Goal: Task Accomplishment & Management: Use online tool/utility

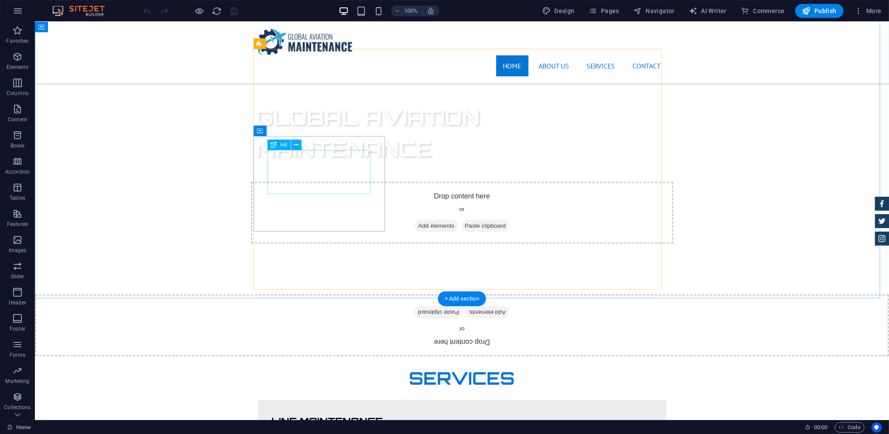
scroll to position [388, 0]
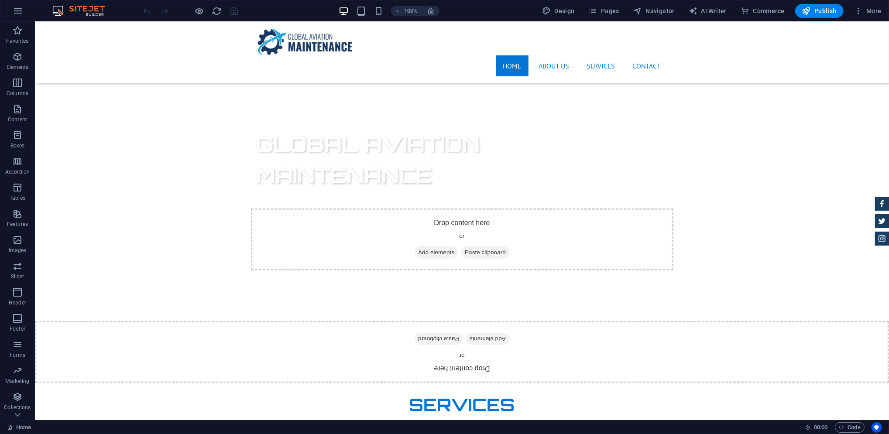
click at [205, 12] on div at bounding box center [191, 11] width 98 height 14
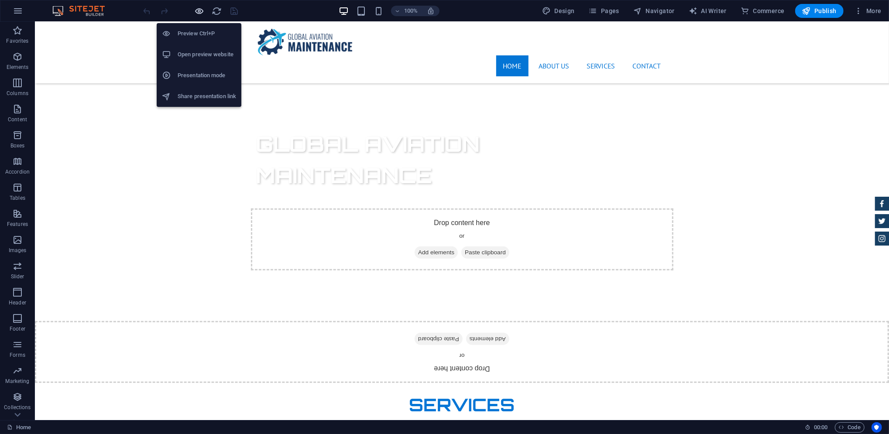
click at [202, 12] on icon "button" at bounding box center [200, 11] width 10 height 10
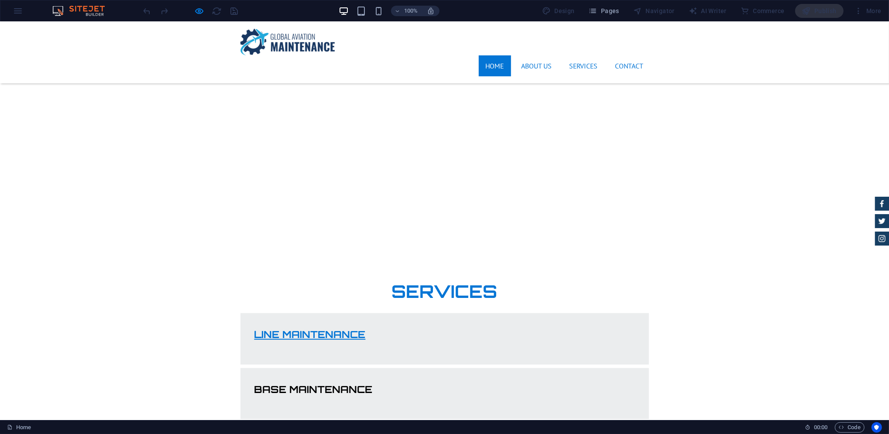
click at [285, 328] on link "Line Maintenance" at bounding box center [309, 334] width 111 height 12
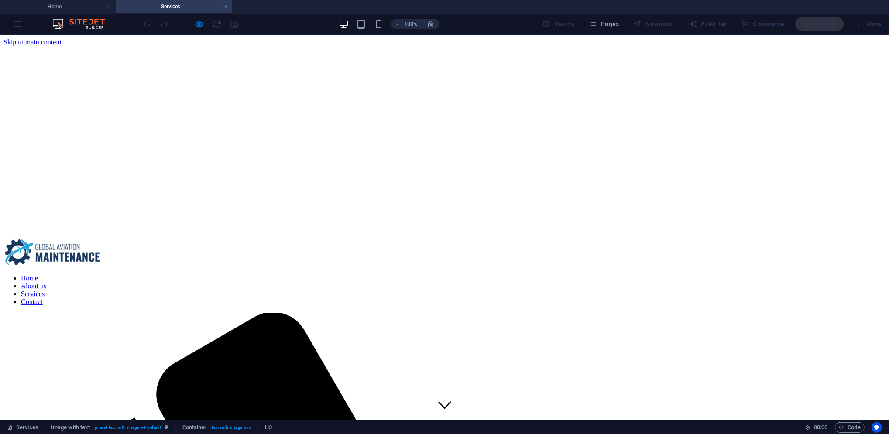
scroll to position [798, 0]
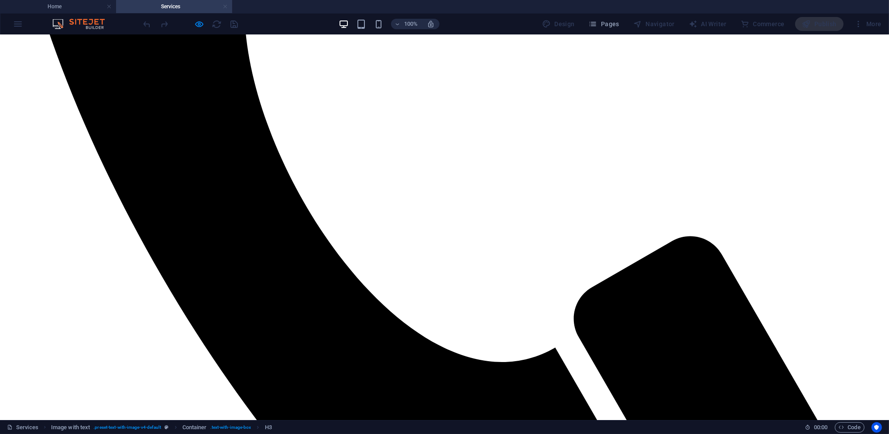
click at [227, 7] on link at bounding box center [225, 7] width 5 height 8
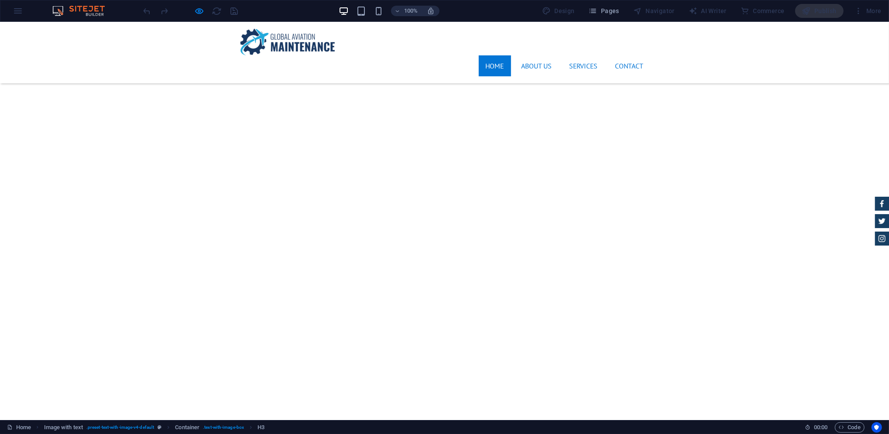
scroll to position [388, 0]
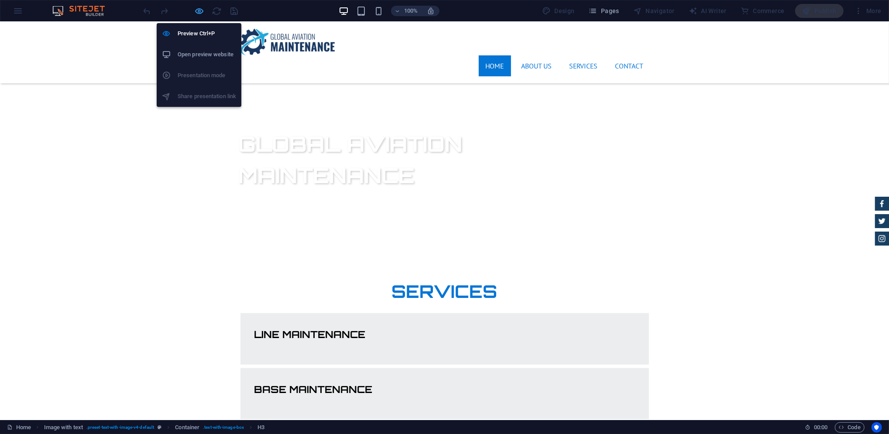
click at [195, 14] on icon "button" at bounding box center [200, 11] width 10 height 10
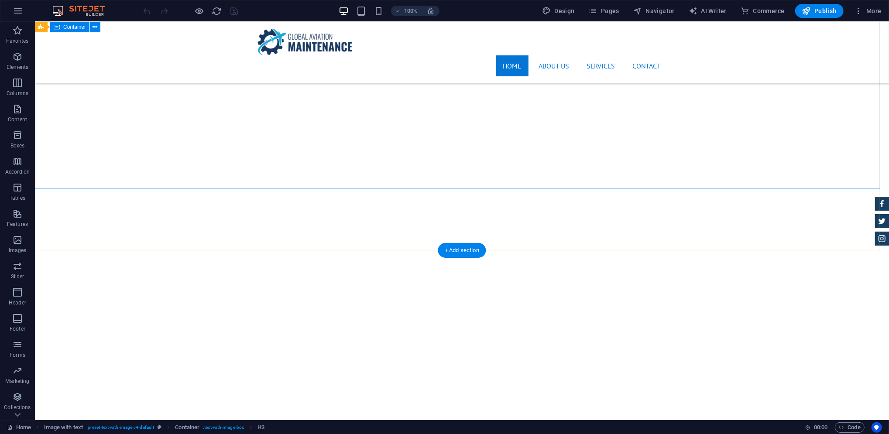
scroll to position [0, 0]
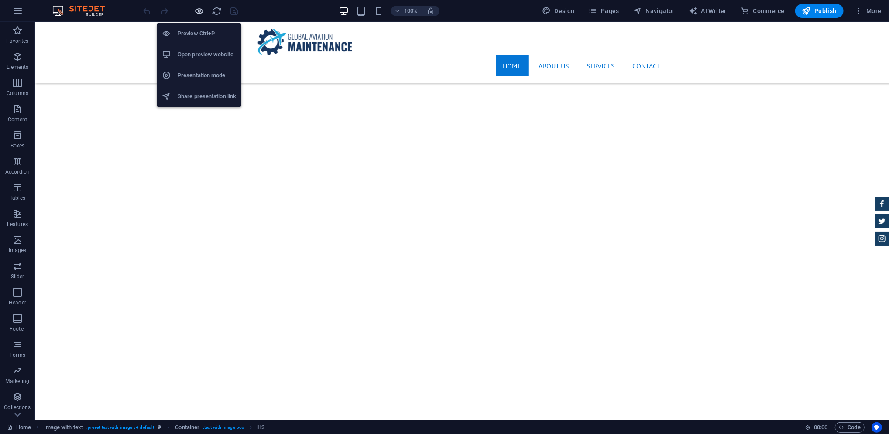
click at [195, 11] on icon "button" at bounding box center [200, 11] width 10 height 10
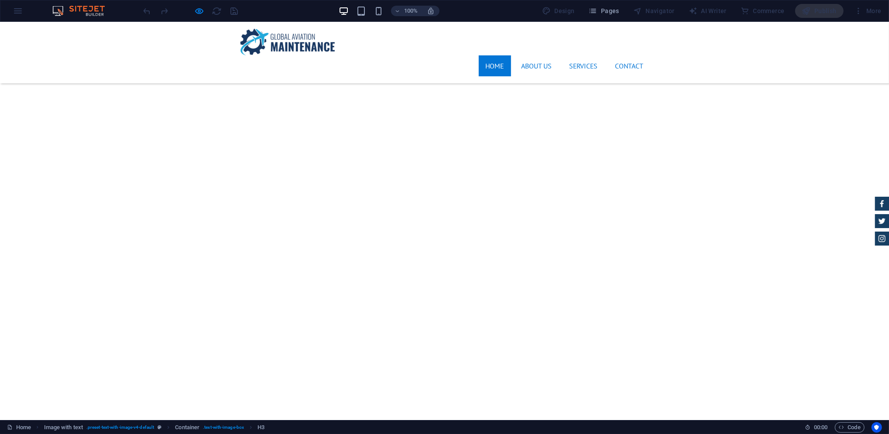
scroll to position [349, 0]
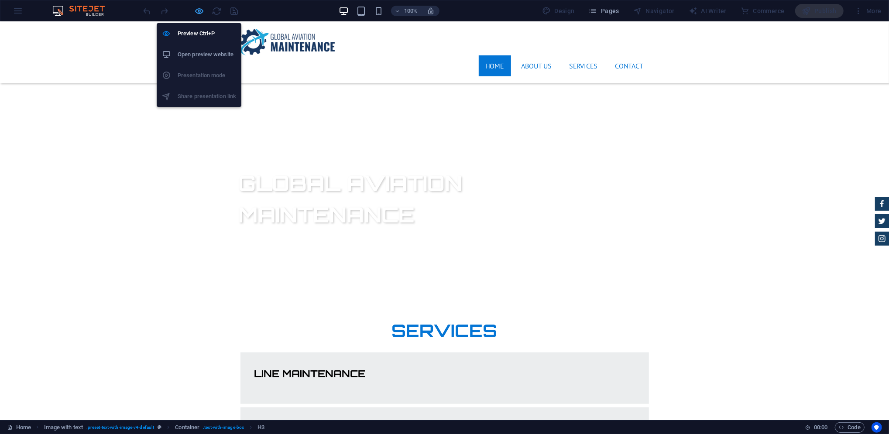
click at [201, 14] on icon "button" at bounding box center [200, 11] width 10 height 10
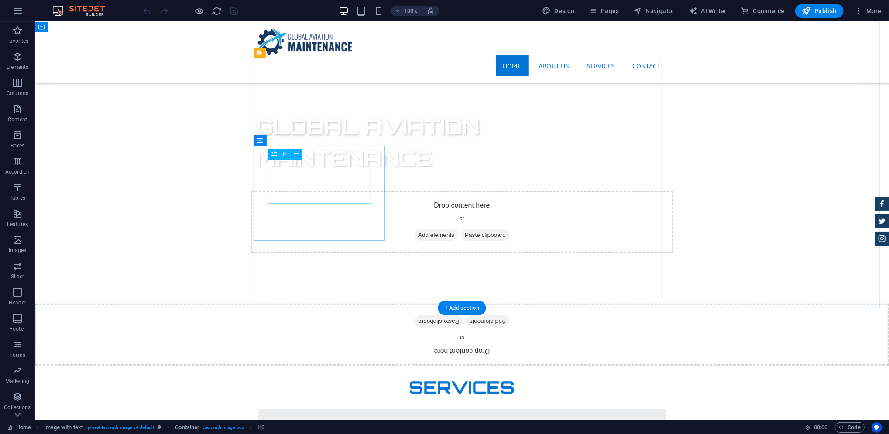
scroll to position [388, 0]
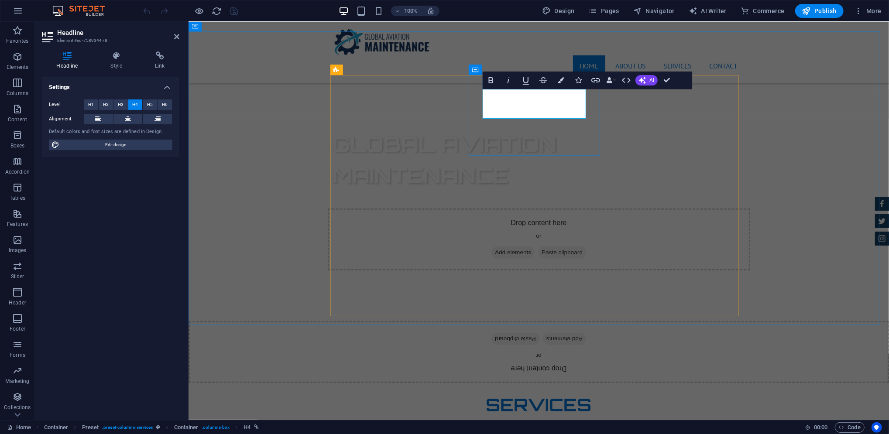
click at [561, 79] on icon "button" at bounding box center [561, 80] width 6 height 6
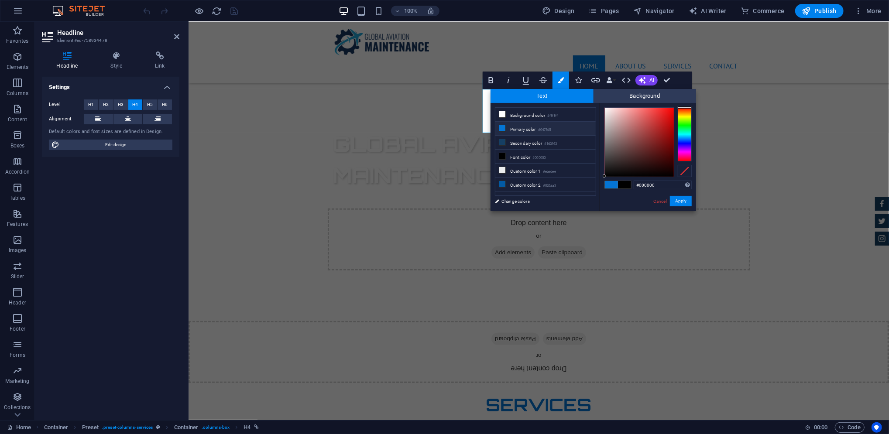
click at [524, 129] on li "Primary color #0475d5" at bounding box center [545, 129] width 100 height 14
type input "#0475d5"
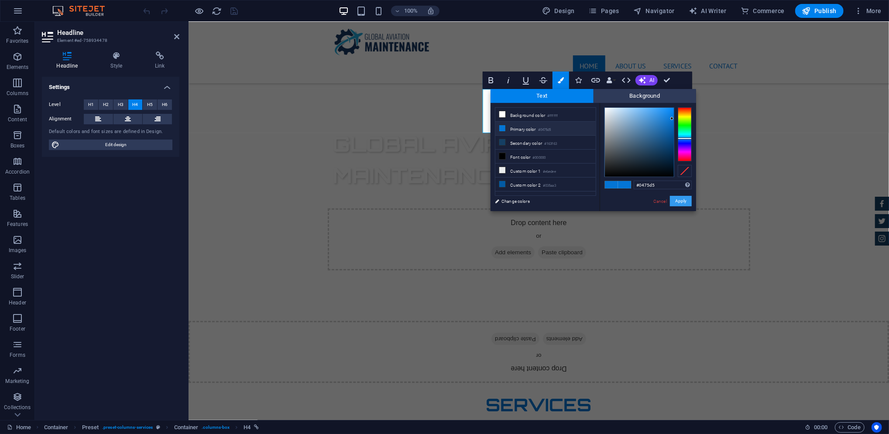
click at [684, 203] on button "Apply" at bounding box center [681, 201] width 22 height 10
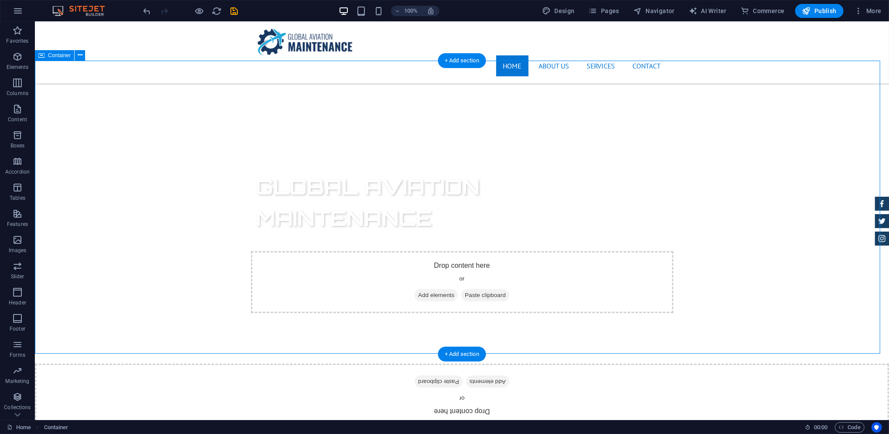
scroll to position [272, 0]
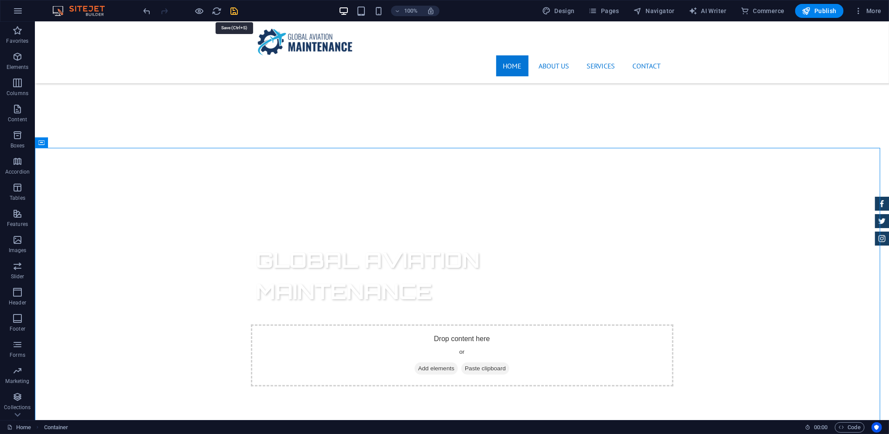
click at [235, 7] on icon "save" at bounding box center [234, 11] width 10 height 10
